Goal: Task Accomplishment & Management: Manage account settings

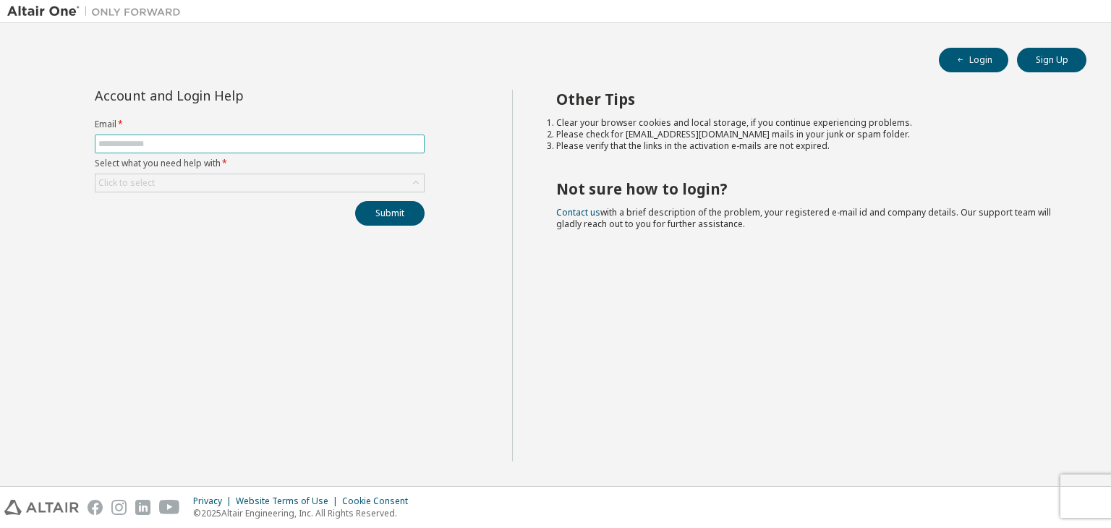
click at [119, 144] on input "text" at bounding box center [259, 144] width 323 height 12
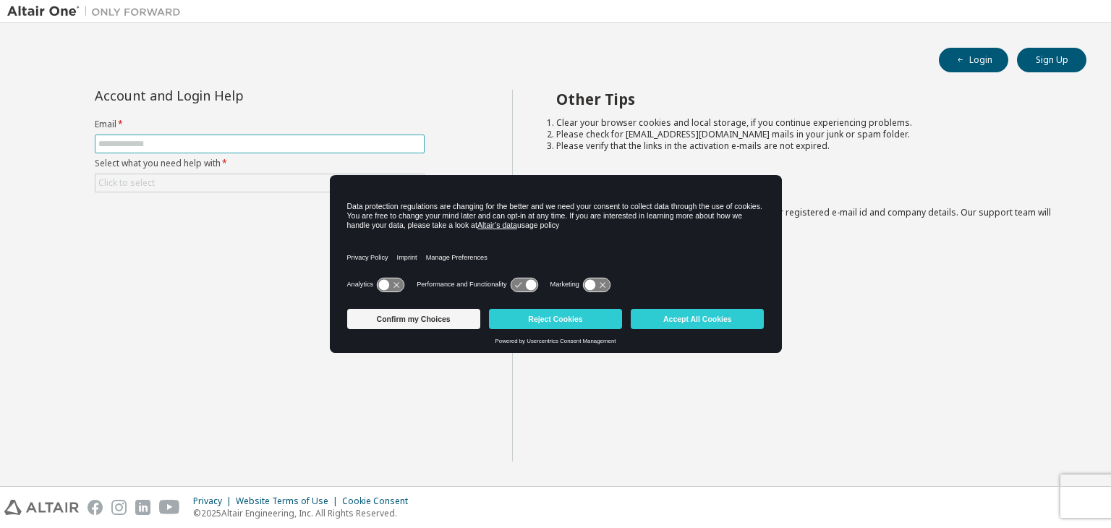
click at [185, 151] on span at bounding box center [260, 144] width 330 height 19
drag, startPoint x: 148, startPoint y: 145, endPoint x: 136, endPoint y: 145, distance: 12.3
click at [144, 145] on input "text" at bounding box center [259, 144] width 323 height 12
type input "**********"
click at [200, 175] on div "Click to select" at bounding box center [259, 182] width 328 height 17
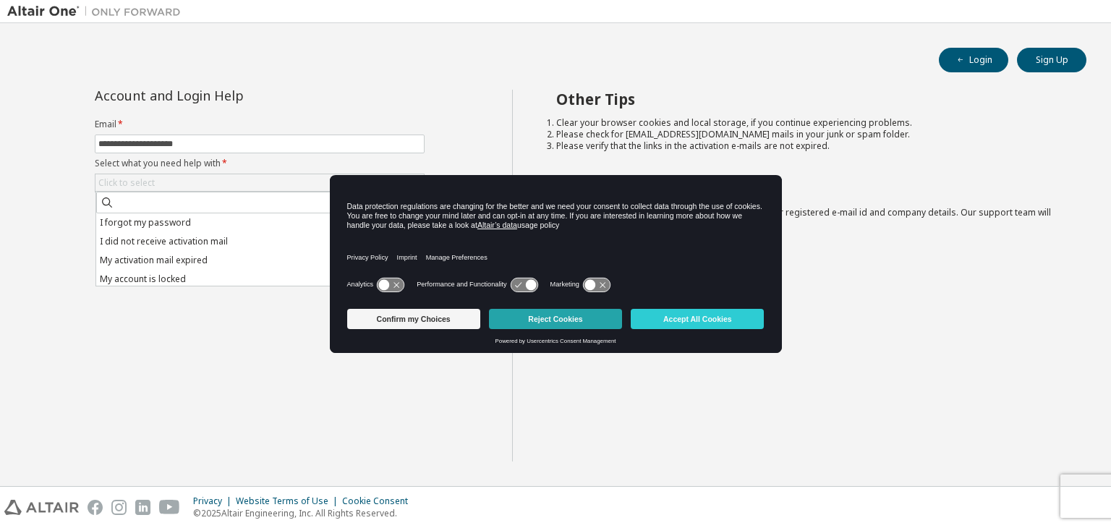
click at [534, 319] on button "Reject Cookies" at bounding box center [555, 319] width 133 height 20
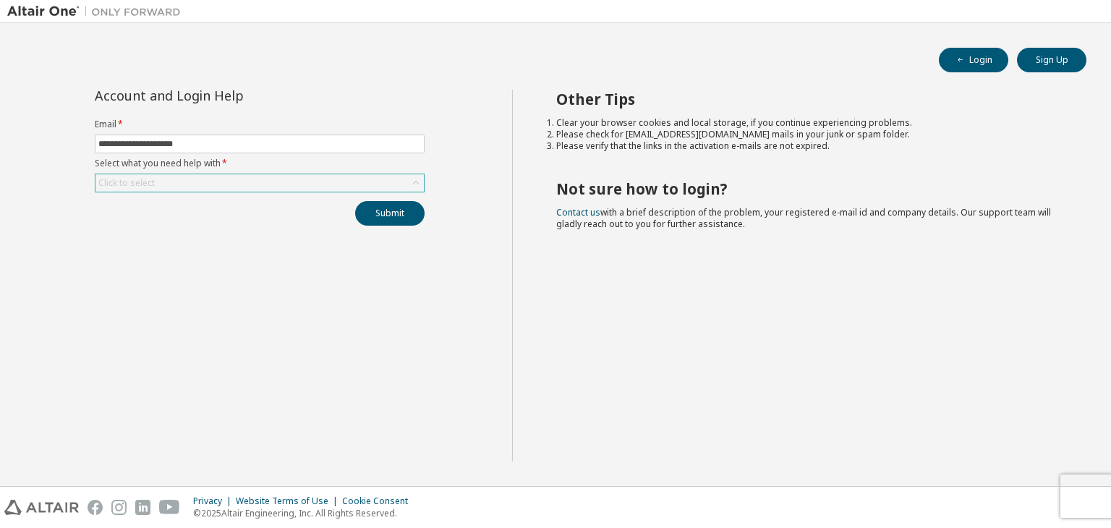
click at [231, 179] on div "Click to select" at bounding box center [259, 182] width 328 height 17
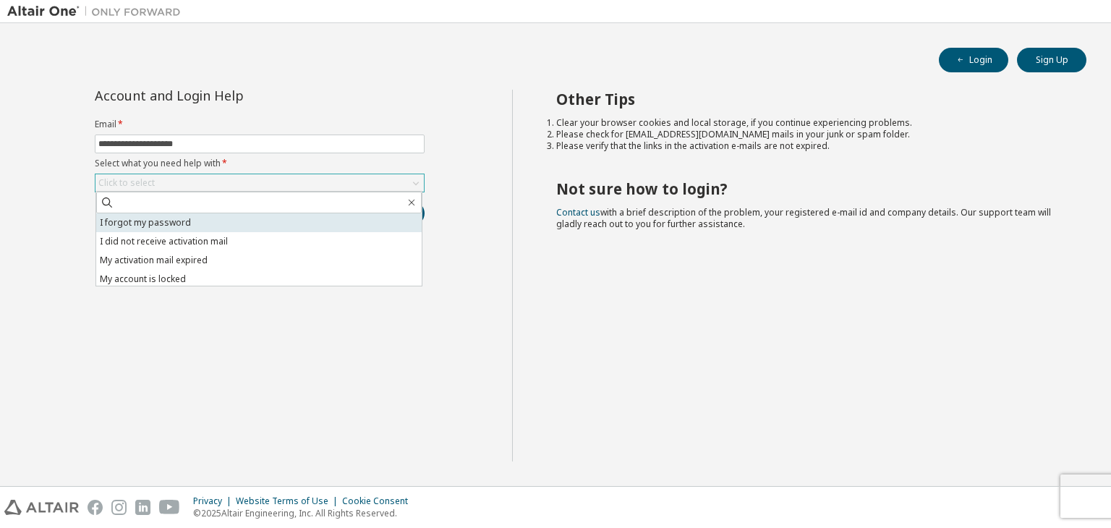
click at [232, 226] on li "I forgot my password" at bounding box center [258, 222] width 325 height 19
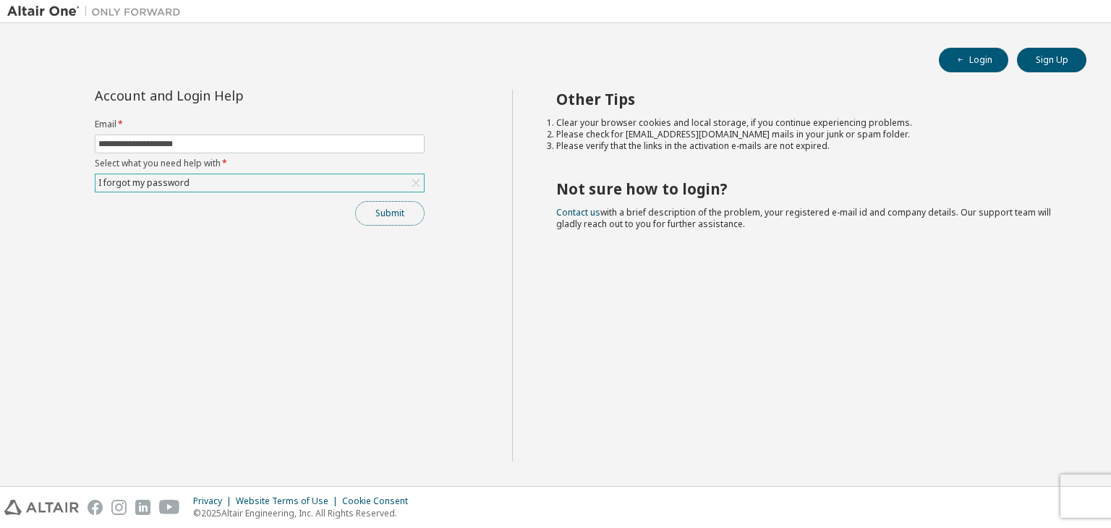
click at [385, 210] on button "Submit" at bounding box center [389, 213] width 69 height 25
click at [387, 209] on button "Submit" at bounding box center [389, 213] width 69 height 25
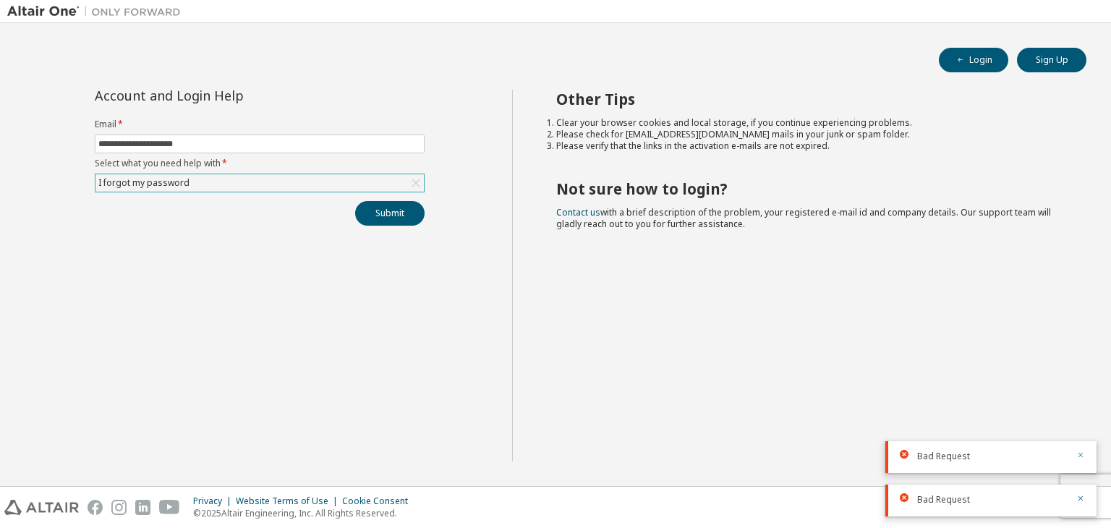
click at [1082, 456] on icon "button" at bounding box center [1080, 455] width 5 height 5
click at [1083, 501] on icon "button" at bounding box center [1080, 498] width 9 height 9
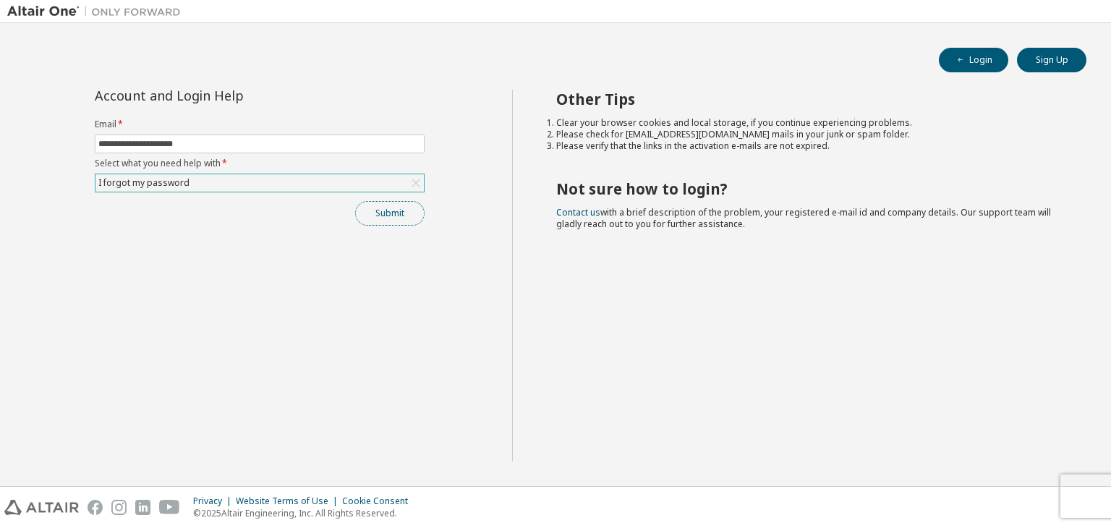
click at [394, 205] on button "Submit" at bounding box center [389, 213] width 69 height 25
click at [1083, 497] on icon "button" at bounding box center [1080, 498] width 9 height 9
